Goal: Information Seeking & Learning: Learn about a topic

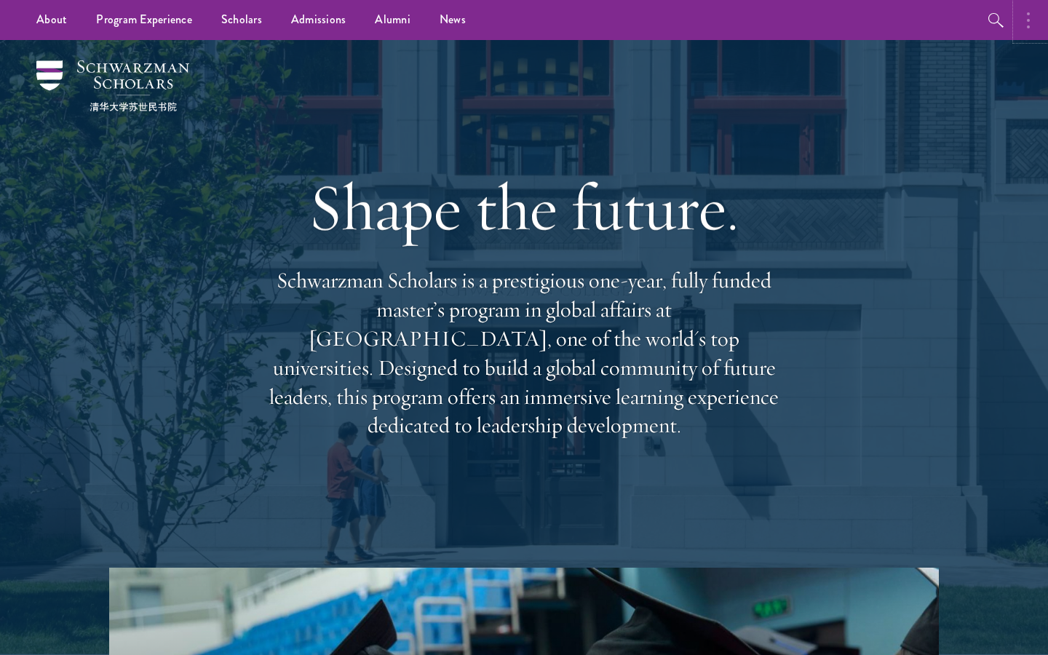
click at [1022, 25] on button "button" at bounding box center [1032, 20] width 32 height 40
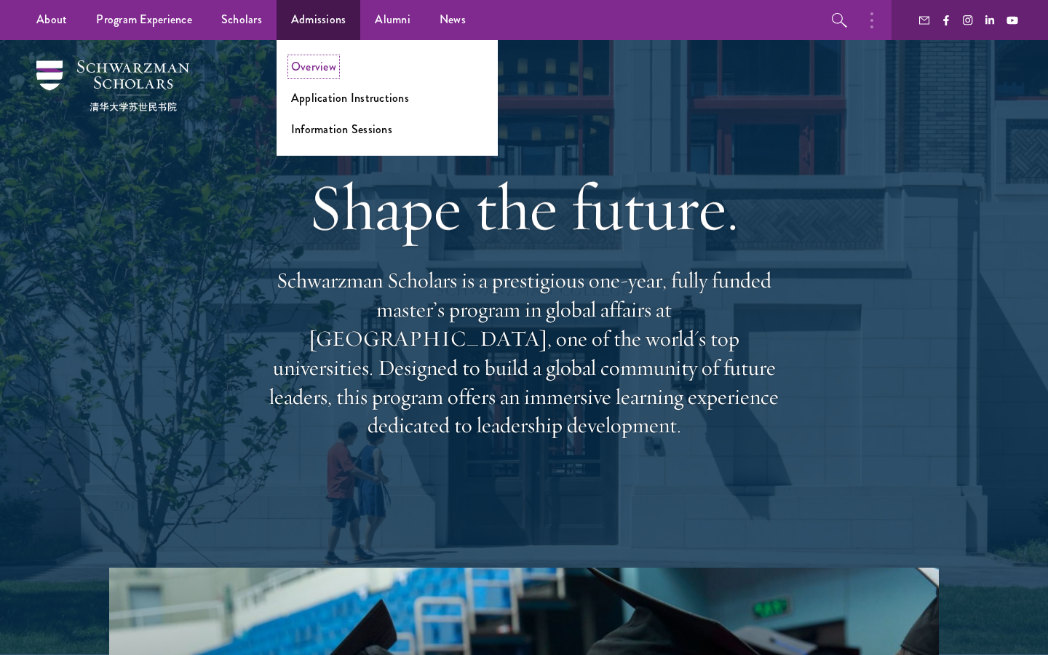
click at [310, 68] on link "Overview" at bounding box center [313, 66] width 45 height 17
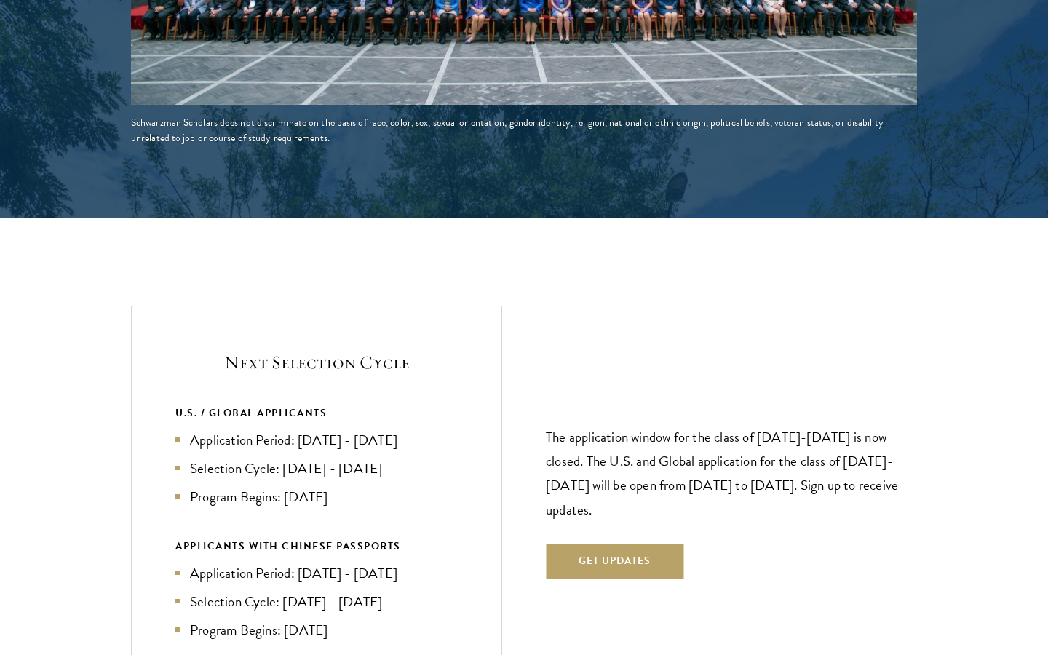
scroll to position [3040, 0]
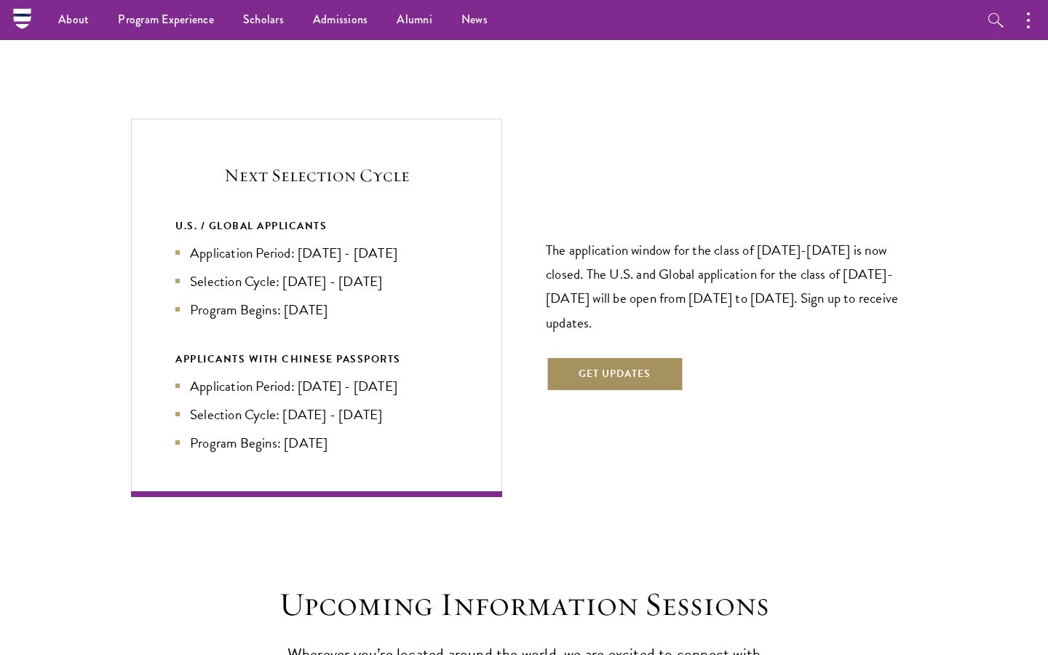
drag, startPoint x: 597, startPoint y: 344, endPoint x: 411, endPoint y: 0, distance: 390.9
click at [597, 357] on button "Get Updates" at bounding box center [615, 374] width 138 height 35
